Goal: Use online tool/utility: Use online tool/utility

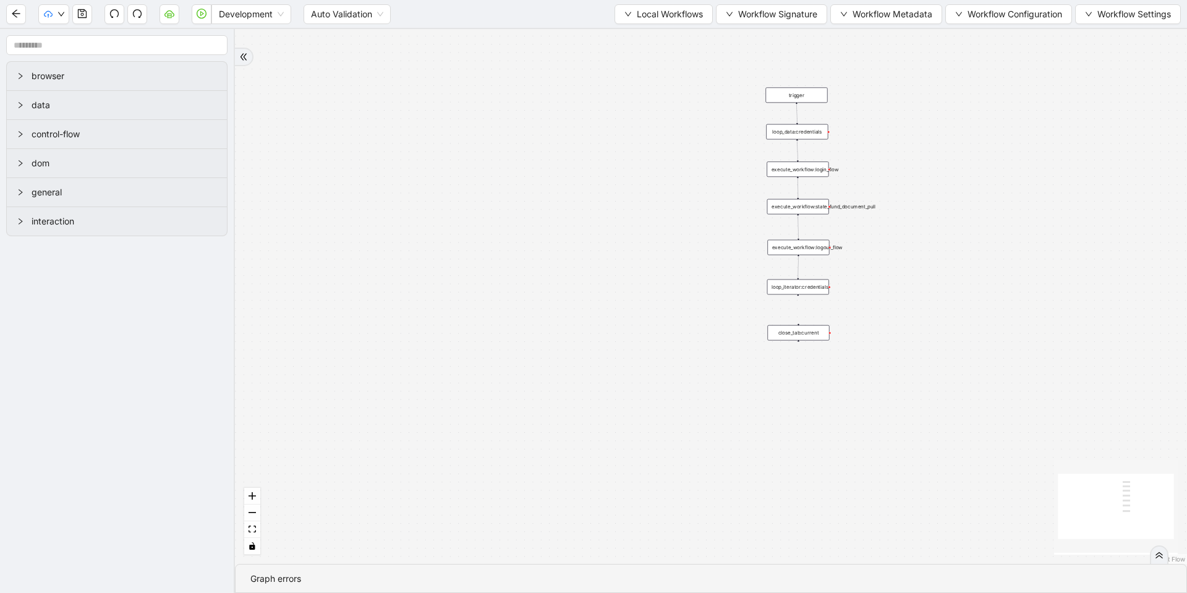
drag, startPoint x: 659, startPoint y: 106, endPoint x: 628, endPoint y: 151, distance: 55.2
click at [628, 151] on div "trigger execute_workflow:login_flow execute_workflow:state_fund_document_pull c…" at bounding box center [711, 296] width 952 height 535
click at [640, 11] on span "Local Workflows" at bounding box center [670, 14] width 66 height 14
click at [639, 32] on span "Select" at bounding box center [658, 39] width 80 height 14
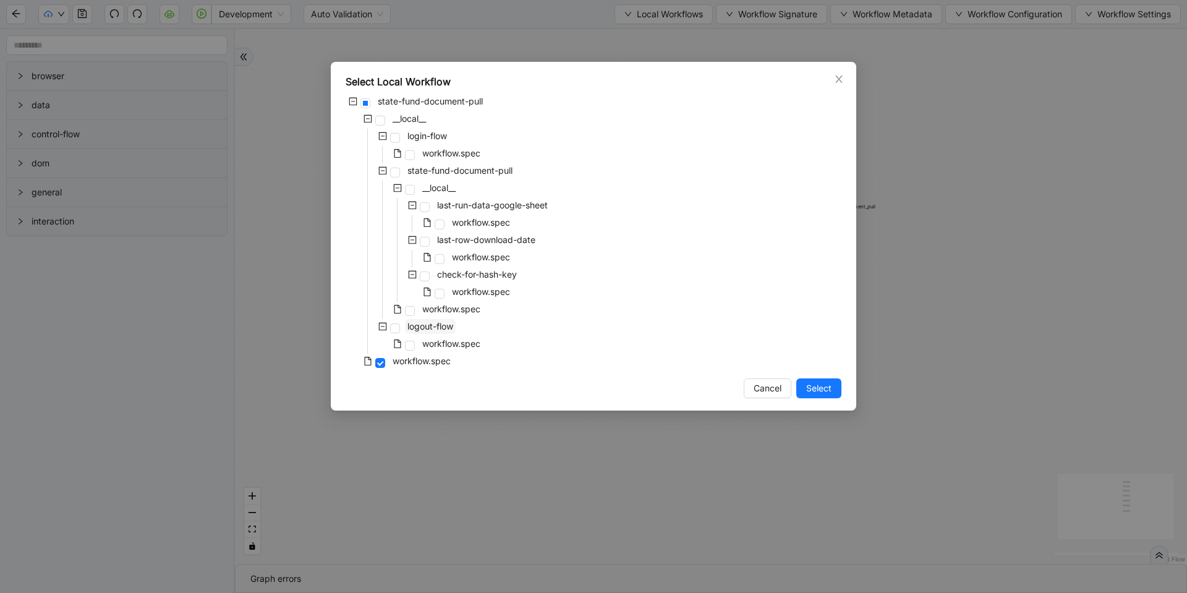
click at [433, 320] on div "state-fund-document-pull __local__ login-flow workflow.spec state-fund-document…" at bounding box center [594, 232] width 496 height 277
click at [440, 307] on span "workflow.spec" at bounding box center [451, 309] width 58 height 11
click at [820, 391] on span "Select" at bounding box center [818, 388] width 25 height 14
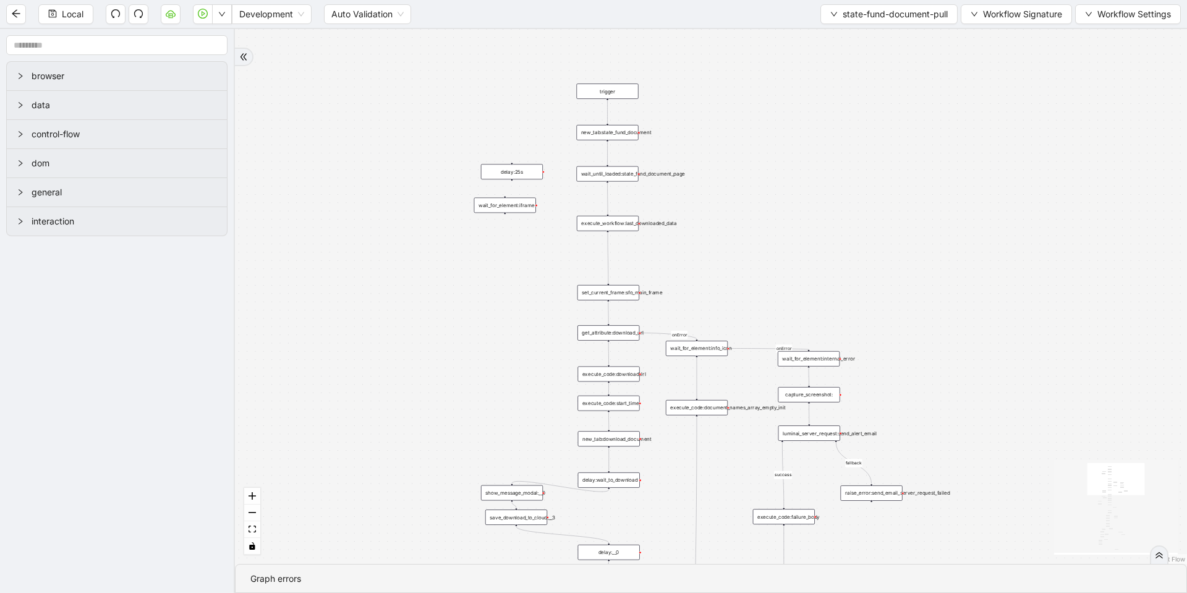
drag, startPoint x: 550, startPoint y: 321, endPoint x: 261, endPoint y: 315, distance: 288.1
click at [261, 315] on div "fallback success fallback fallback is_Docs_Fetched fallback fallback success su…" at bounding box center [711, 296] width 952 height 535
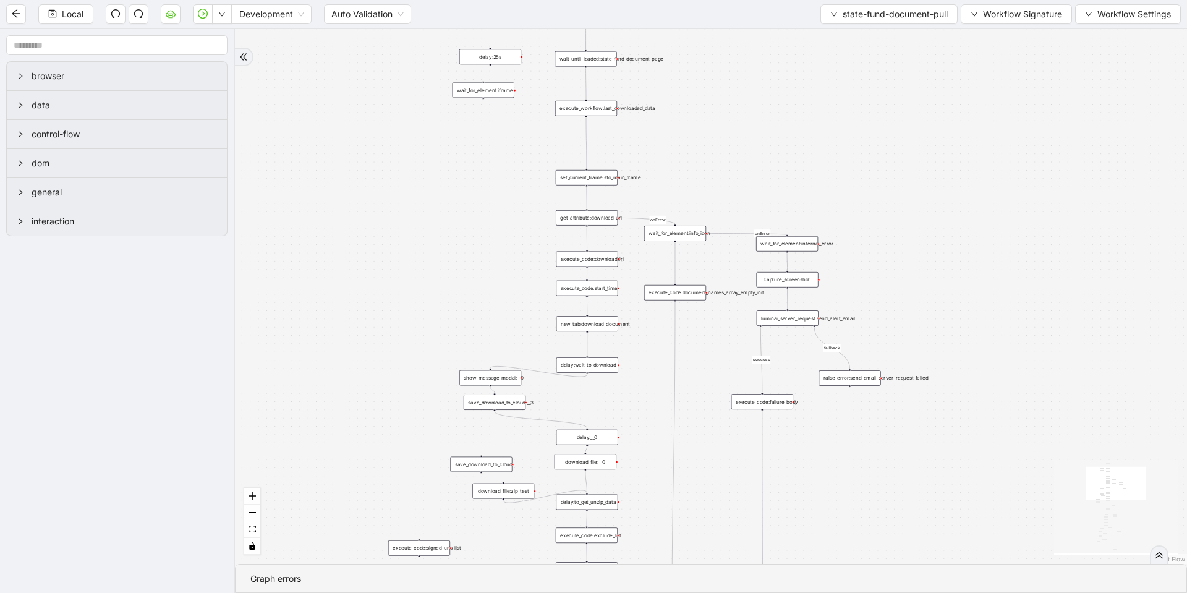
drag, startPoint x: 454, startPoint y: 353, endPoint x: 443, endPoint y: 237, distance: 116.1
click at [443, 237] on div "fallback success fallback fallback is_Docs_Fetched fallback fallback success su…" at bounding box center [711, 296] width 952 height 535
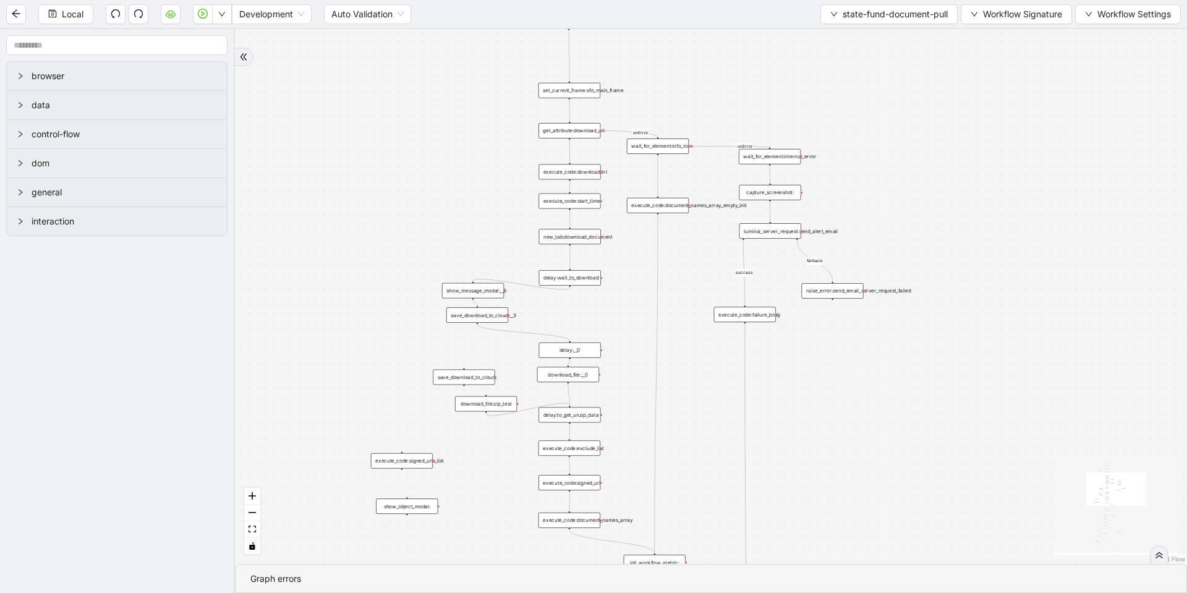
drag, startPoint x: 438, startPoint y: 204, endPoint x: 421, endPoint y: 117, distance: 88.9
click at [421, 117] on div "fallback success fallback fallback is_Docs_Fetched fallback fallback success su…" at bounding box center [711, 296] width 952 height 535
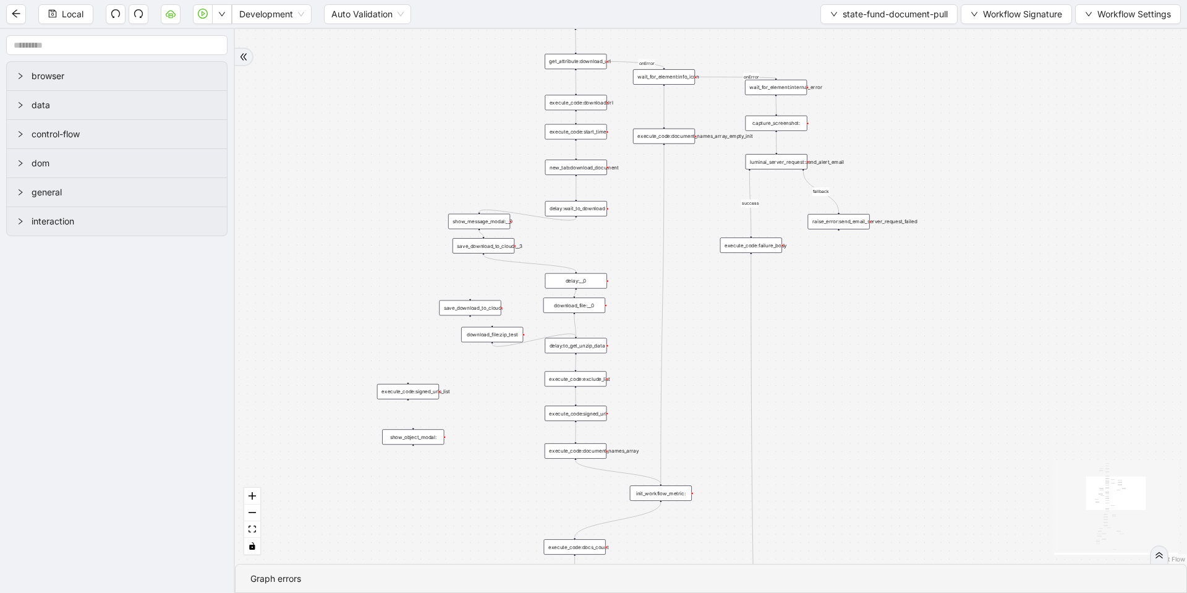
drag, startPoint x: 698, startPoint y: 450, endPoint x: 704, endPoint y: 381, distance: 69.5
click at [704, 381] on div "fallback success fallback fallback is_Docs_Fetched fallback fallback success su…" at bounding box center [711, 296] width 952 height 535
click at [479, 244] on div "save_download_to_cloud:__3" at bounding box center [480, 249] width 62 height 15
click at [488, 218] on div "show_message_modal:__0" at bounding box center [479, 221] width 62 height 15
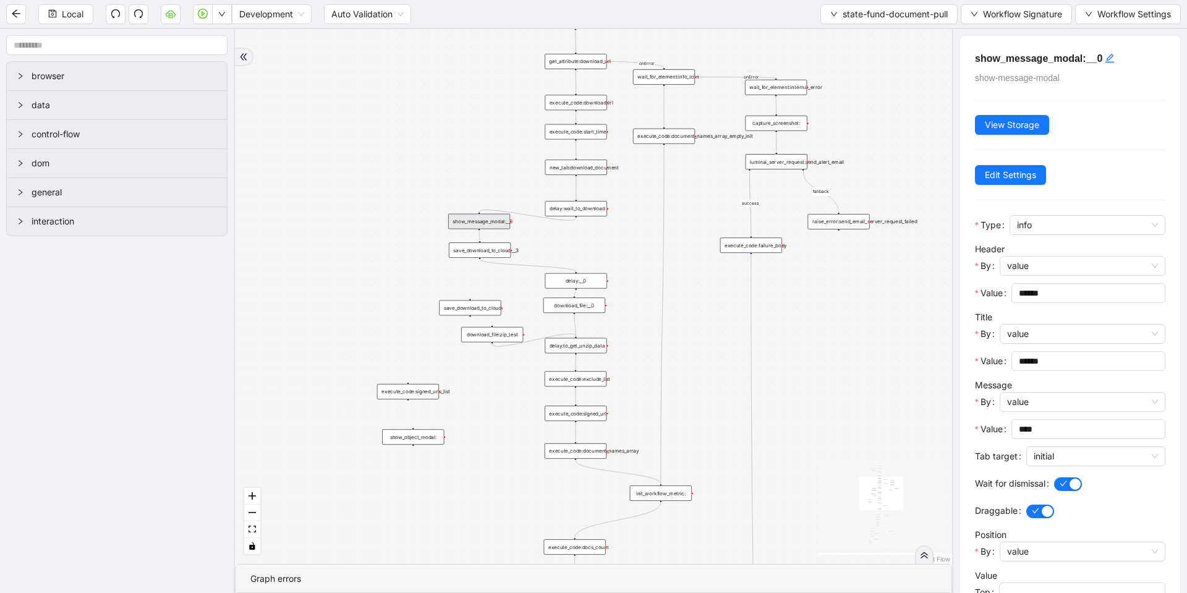
click at [912, 69] on div "fallback success fallback fallback is_Docs_Fetched fallback fallback success su…" at bounding box center [593, 296] width 717 height 535
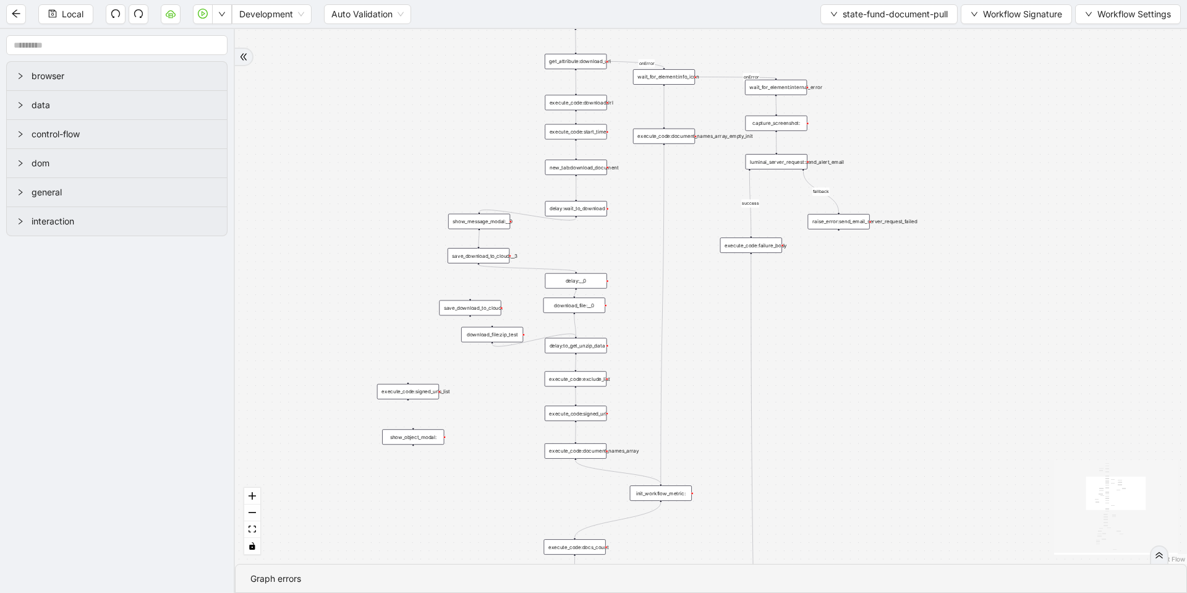
click at [486, 257] on div "save_download_to_cloud:__3" at bounding box center [479, 255] width 62 height 15
click at [488, 220] on div "show_message_modal:__0" at bounding box center [479, 223] width 62 height 15
